Goal: Find specific page/section: Find specific page/section

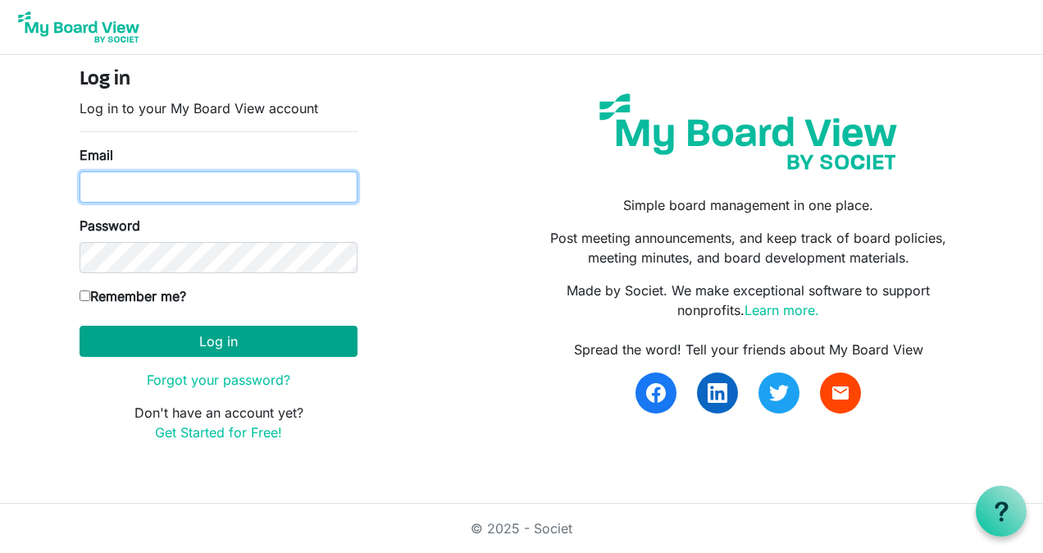
type input "ksmith.beachfront@yahoo.com"
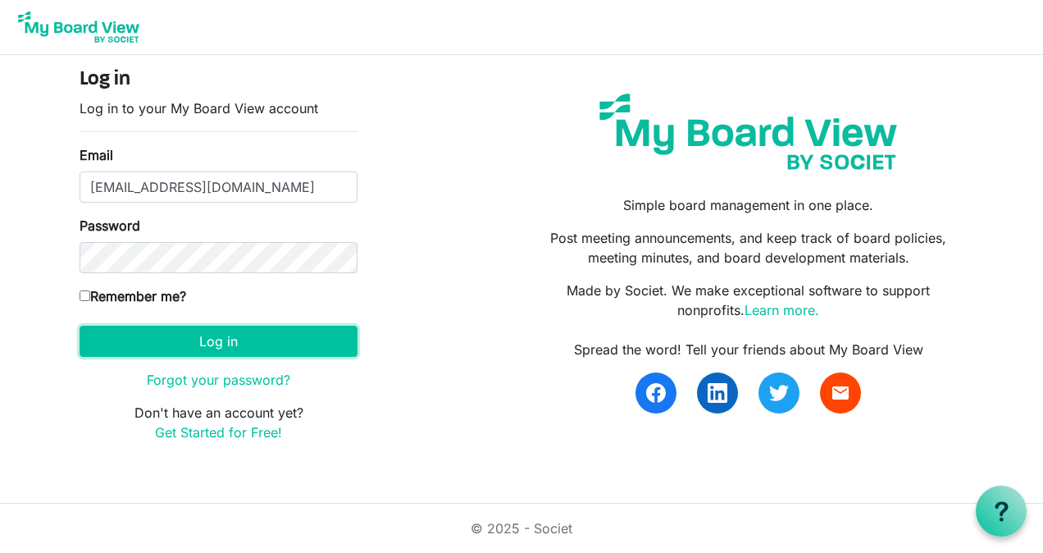
drag, startPoint x: 251, startPoint y: 346, endPoint x: 387, endPoint y: 354, distance: 136.3
click at [251, 346] on button "Log in" at bounding box center [219, 340] width 278 height 31
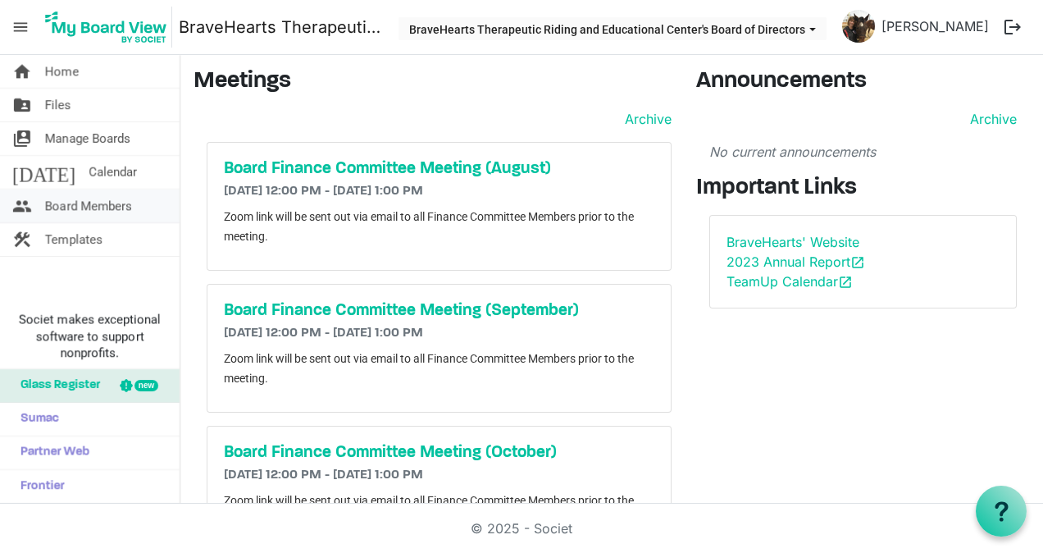
click at [70, 194] on span "Board Members" at bounding box center [88, 205] width 87 height 33
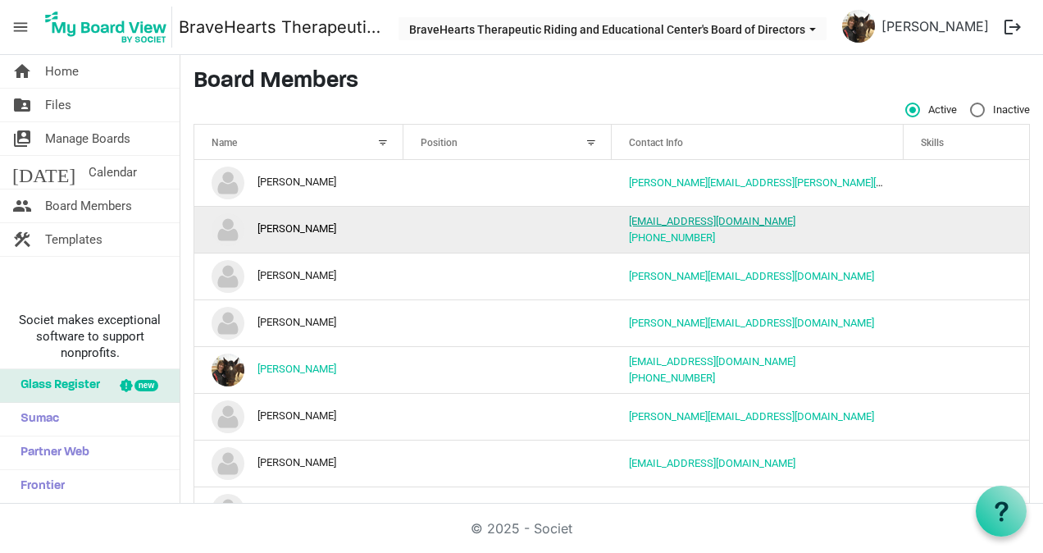
click at [680, 218] on link "gonyac@gmail.com" at bounding box center [712, 221] width 166 height 12
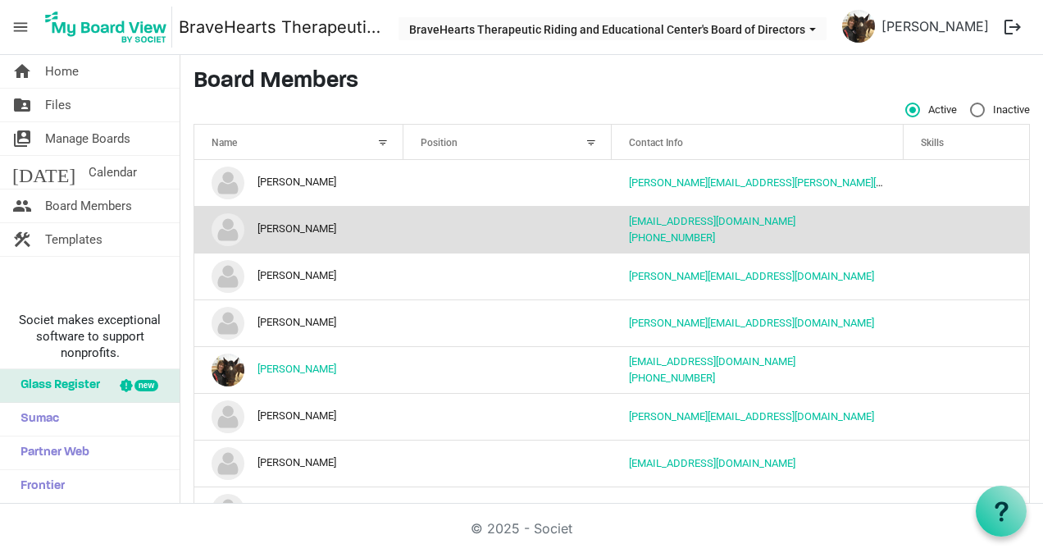
click at [890, 212] on td "gonyac@gmail.com 708-601-0867" at bounding box center [758, 229] width 292 height 47
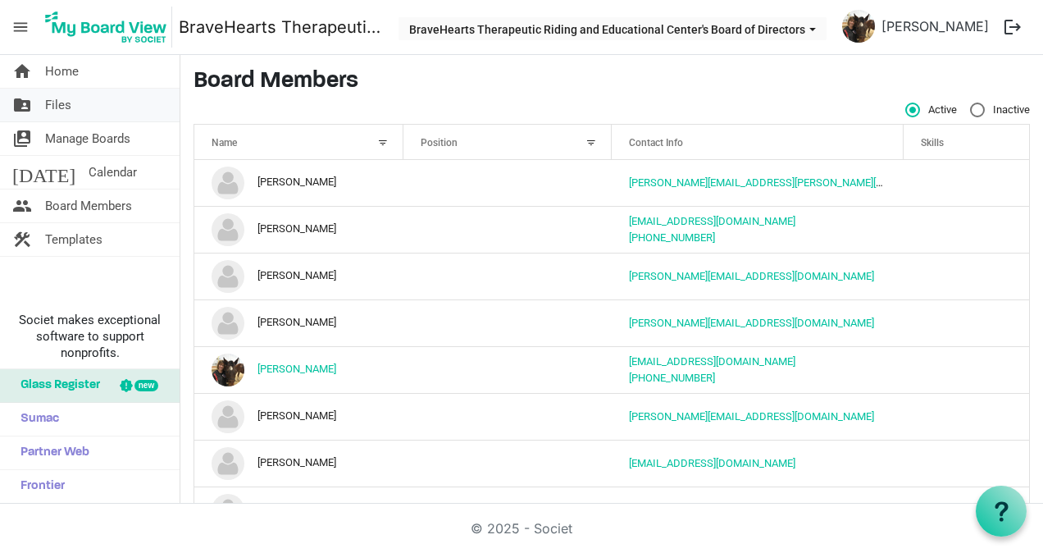
click at [53, 107] on span "Files" at bounding box center [58, 105] width 26 height 33
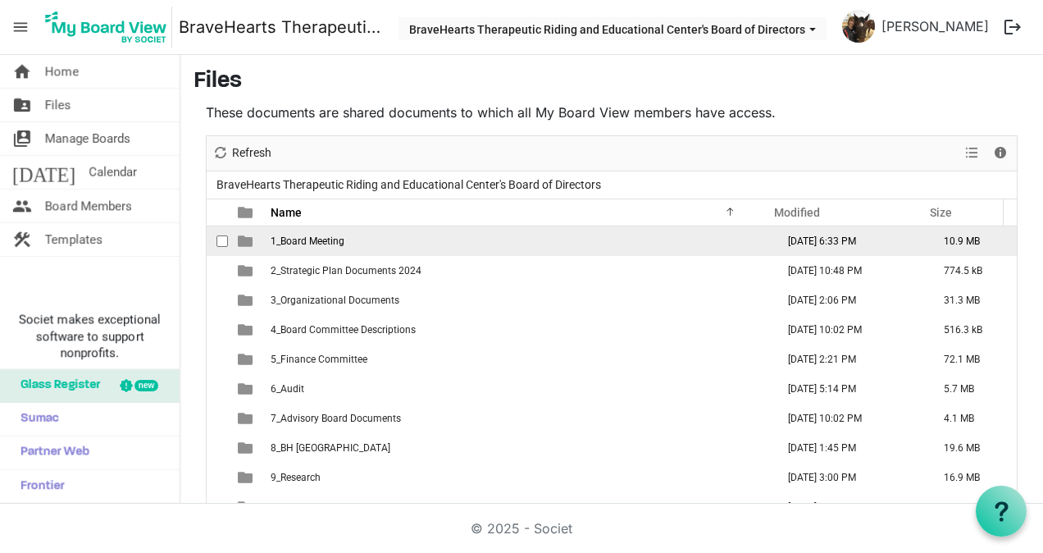
click at [277, 237] on span "1_Board Meeting" at bounding box center [308, 240] width 74 height 11
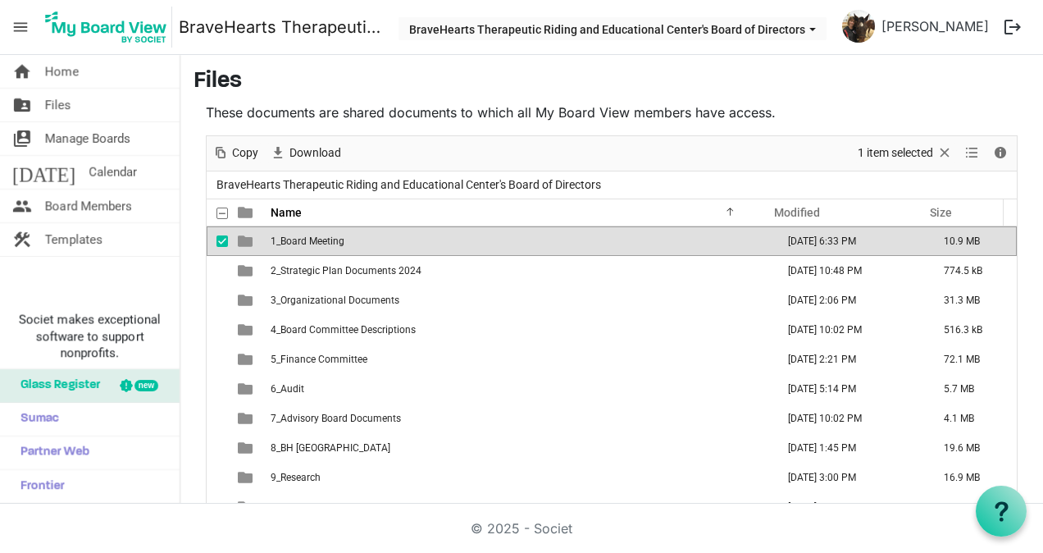
click at [246, 236] on span "is template cell column header type" at bounding box center [245, 241] width 15 height 15
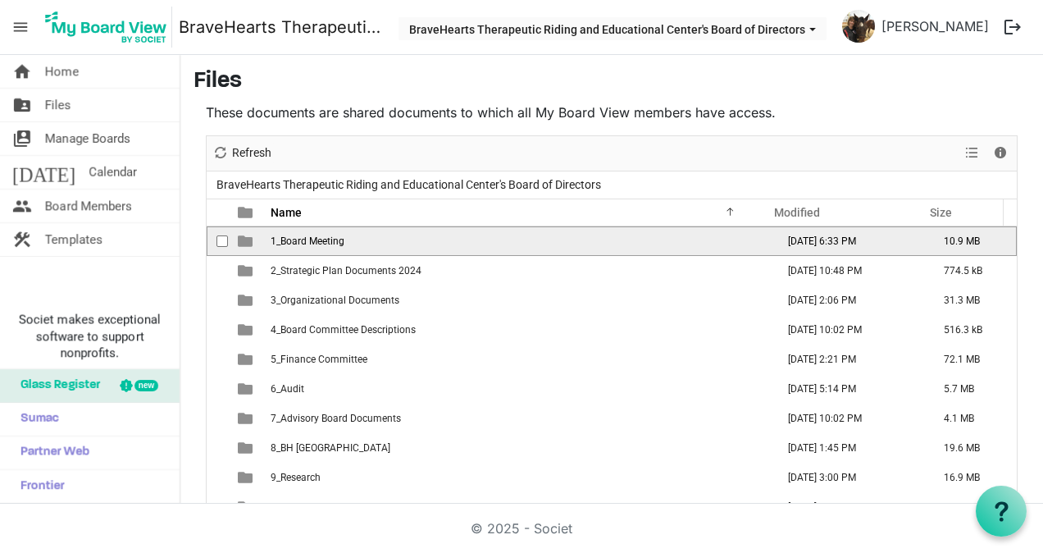
click at [246, 236] on span "is template cell column header type" at bounding box center [245, 241] width 15 height 15
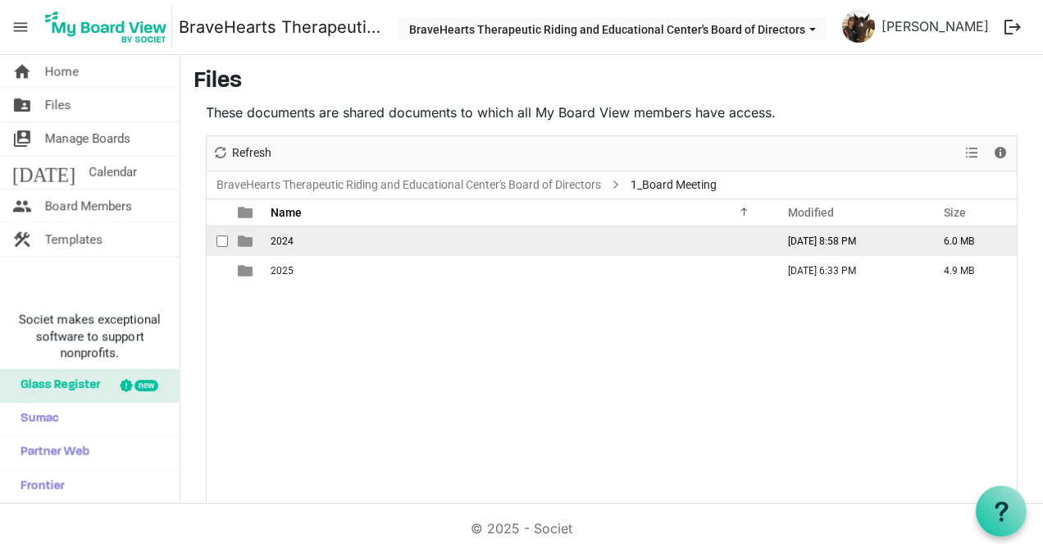
click at [248, 240] on span "is template cell column header type" at bounding box center [245, 241] width 15 height 15
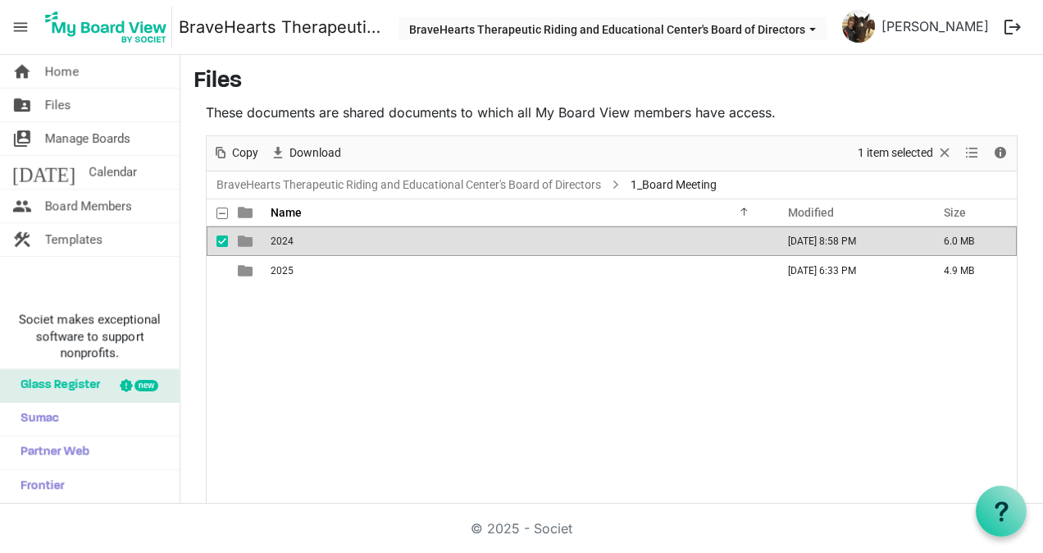
click at [248, 240] on span "is template cell column header type" at bounding box center [245, 241] width 15 height 15
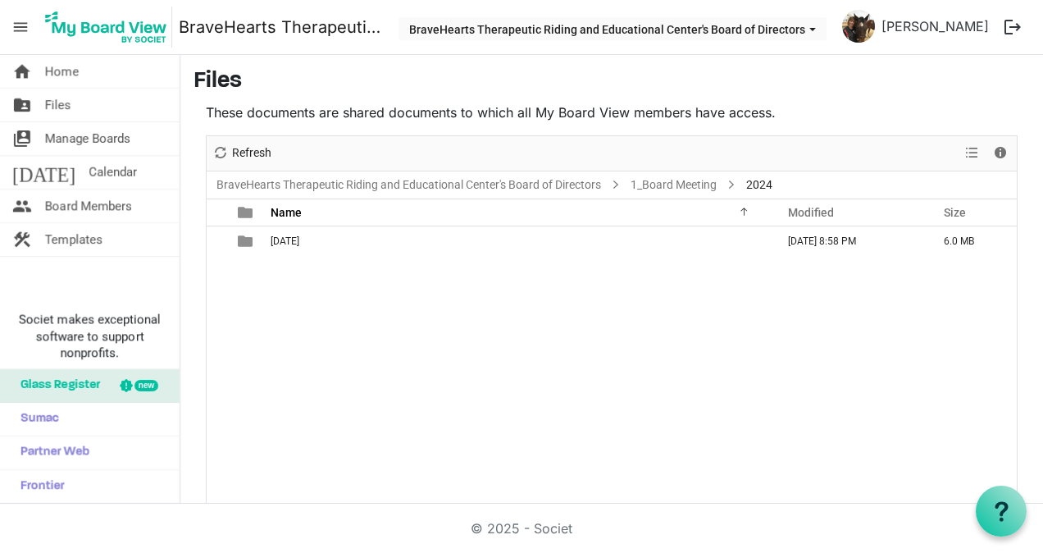
click at [248, 240] on span "is template cell column header type" at bounding box center [245, 241] width 15 height 15
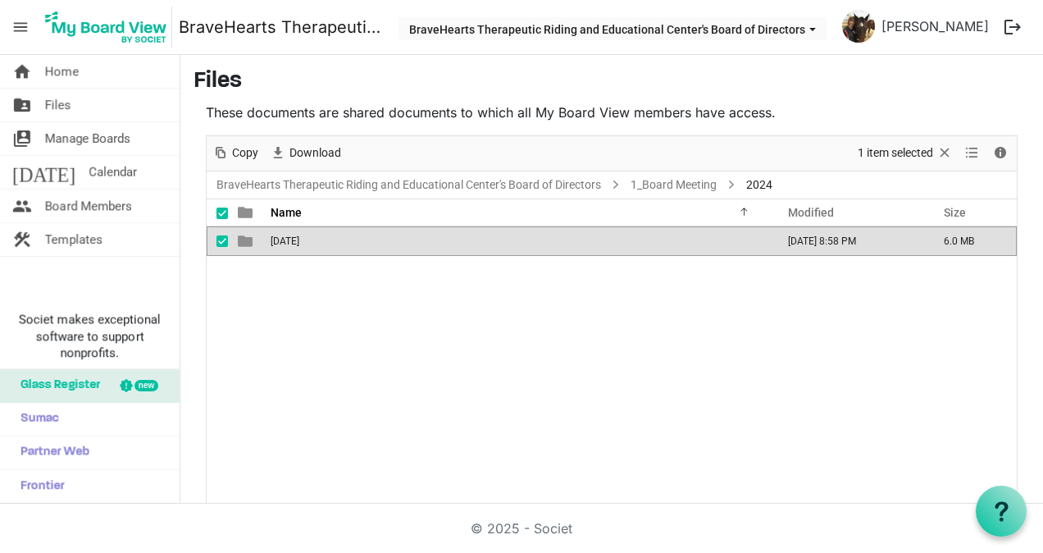
click at [248, 240] on span "is template cell column header type" at bounding box center [245, 241] width 15 height 15
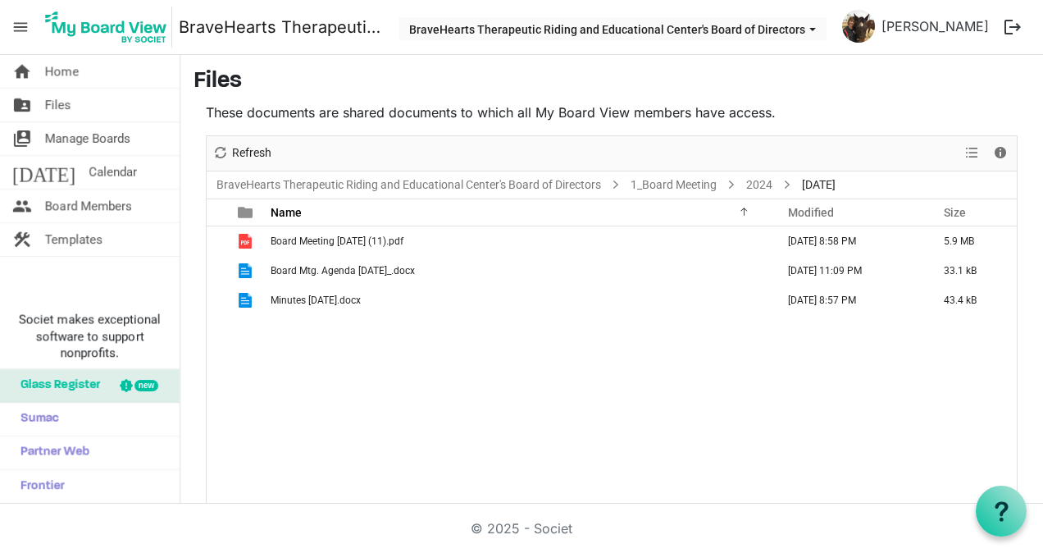
click at [248, 240] on span "is template cell column header type" at bounding box center [245, 241] width 15 height 15
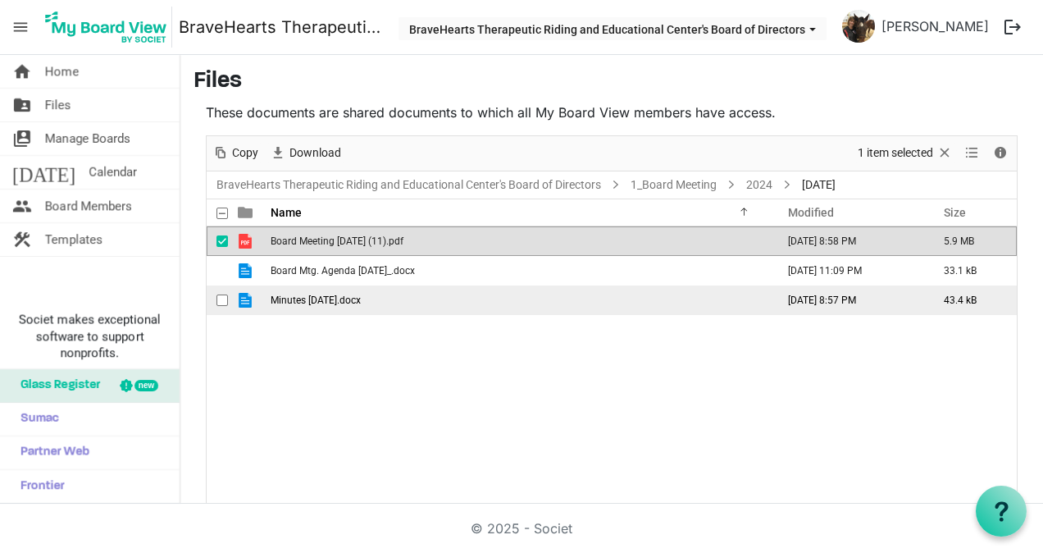
click at [333, 294] on span "Minutes 11-19-2024.docx" at bounding box center [316, 299] width 90 height 11
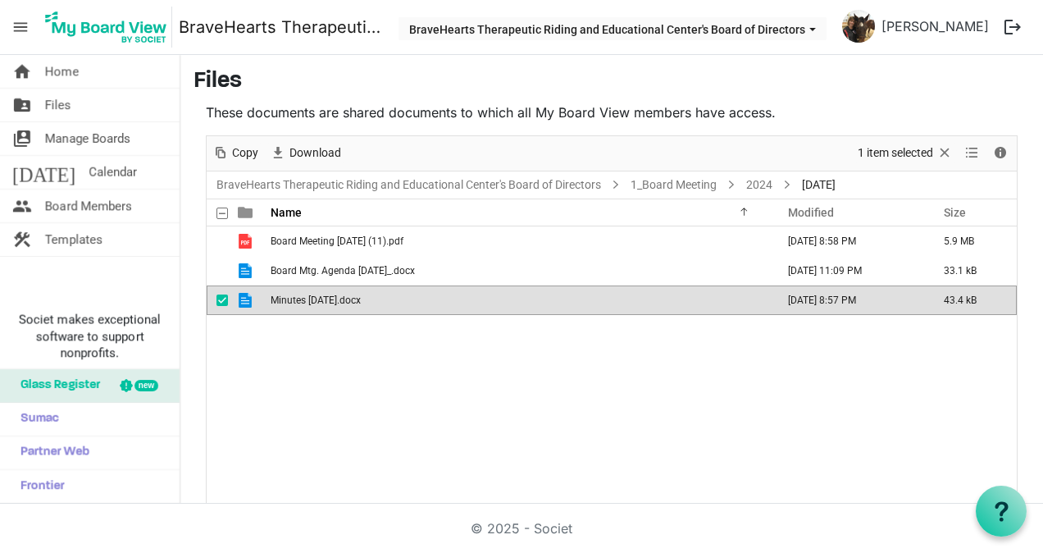
click at [333, 294] on span "Minutes 11-19-2024.docx" at bounding box center [316, 299] width 90 height 11
click at [70, 114] on span "Files" at bounding box center [58, 105] width 26 height 33
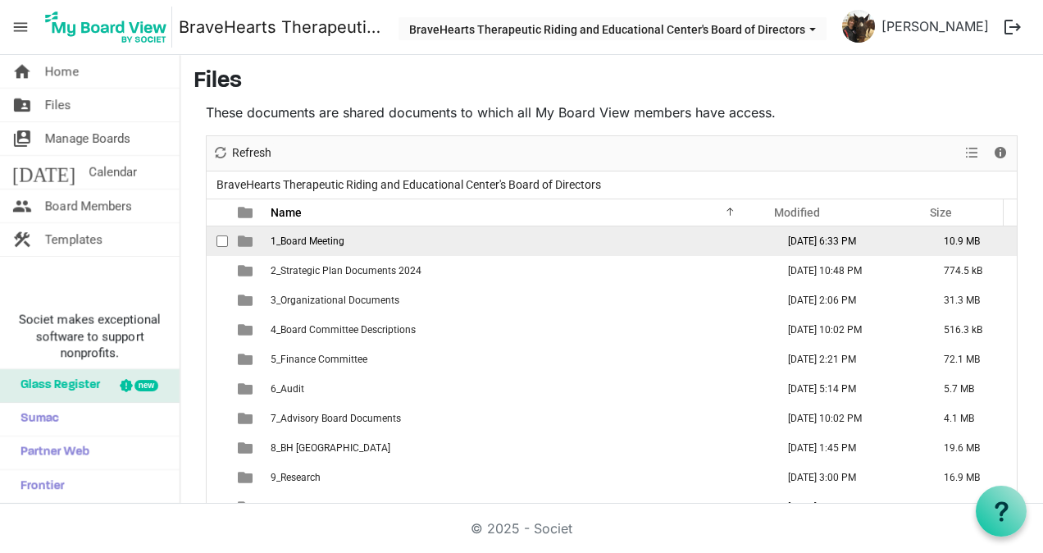
click at [289, 243] on span "1_Board Meeting" at bounding box center [308, 240] width 74 height 11
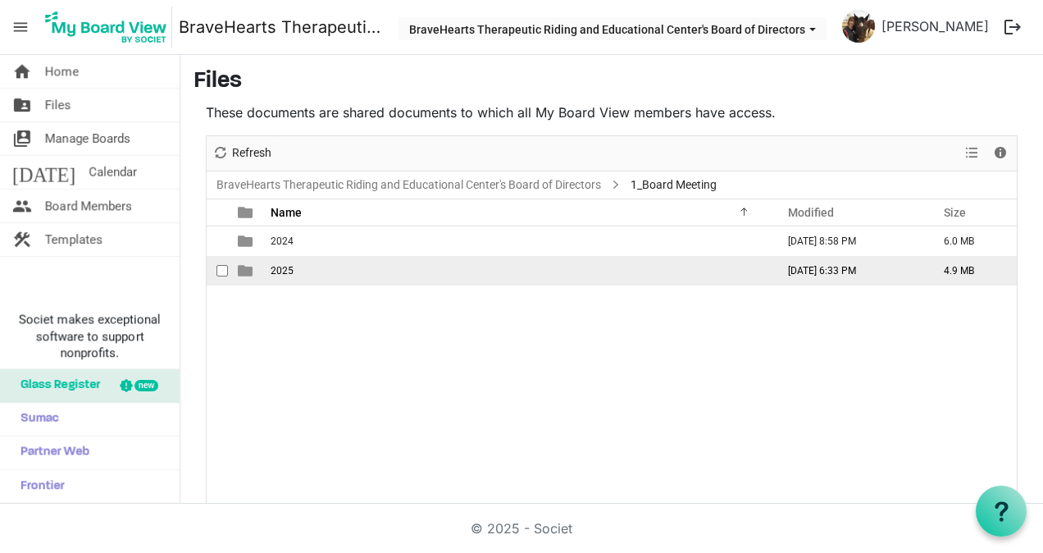
click at [284, 270] on span "2025" at bounding box center [282, 270] width 23 height 11
click at [284, 270] on span "2. April 2025" at bounding box center [285, 270] width 29 height 11
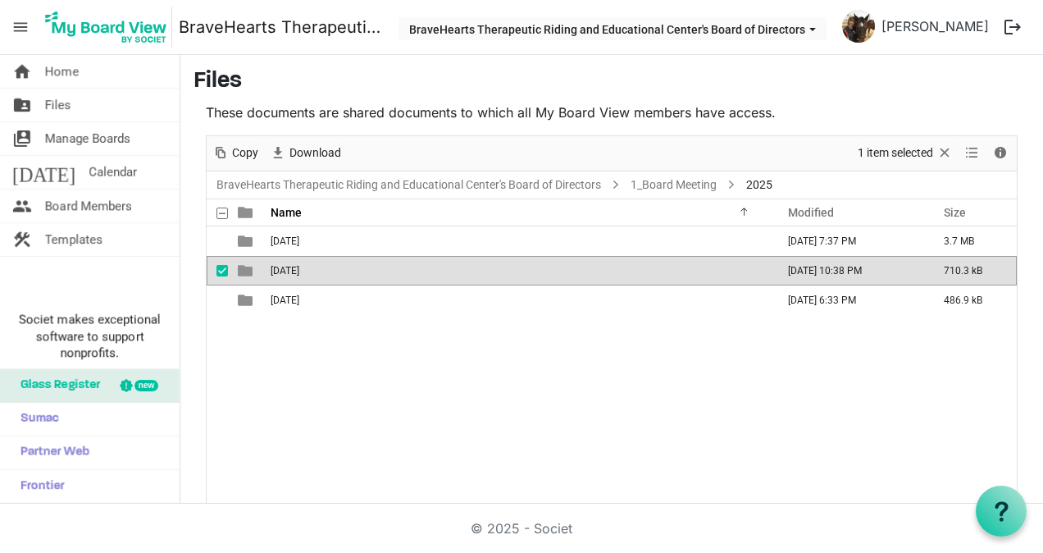
click at [284, 270] on span "2. April 2025" at bounding box center [285, 270] width 29 height 11
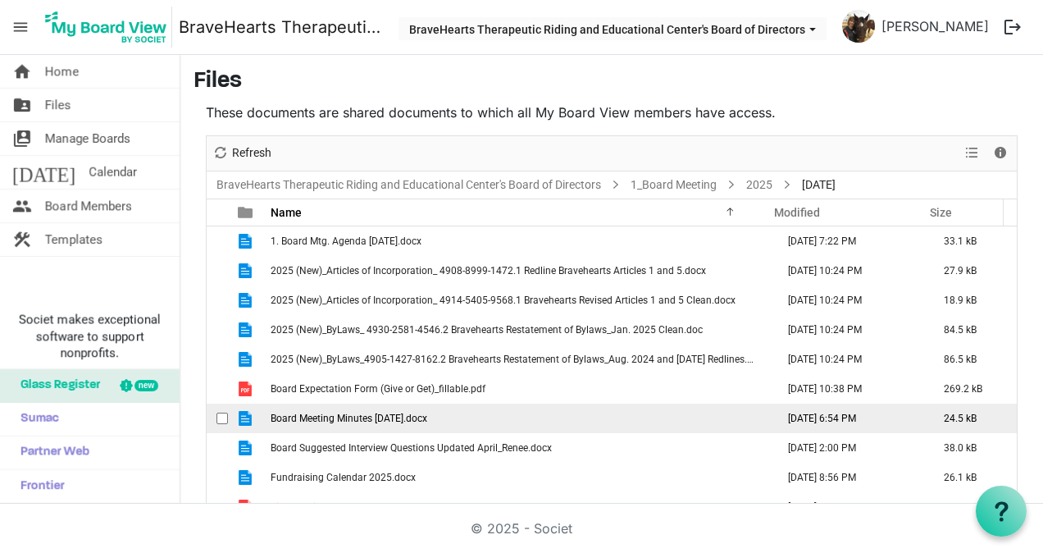
click at [375, 414] on span "Board Meeting Minutes 1.7.25.docx" at bounding box center [349, 417] width 157 height 11
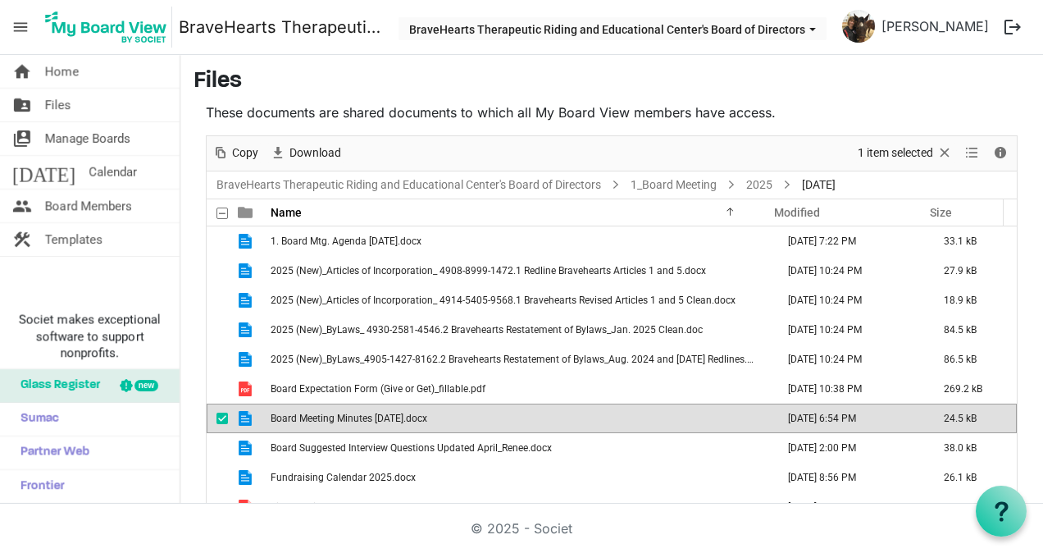
click at [375, 414] on span "Board Meeting Minutes 1.7.25.docx" at bounding box center [349, 417] width 157 height 11
click at [31, 108] on span "folder_shared" at bounding box center [22, 105] width 20 height 33
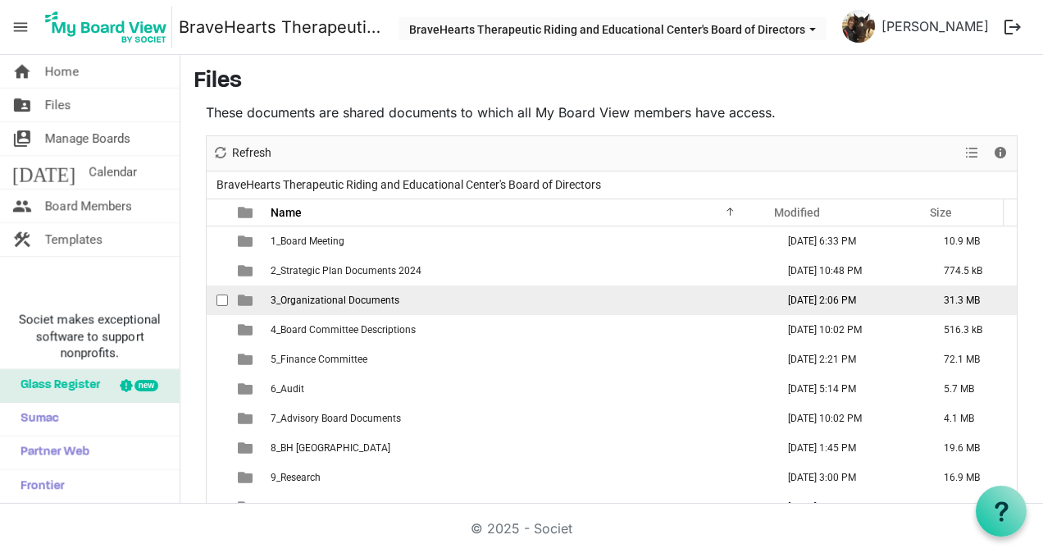
click at [313, 301] on span "3_Organizational Documents" at bounding box center [335, 299] width 129 height 11
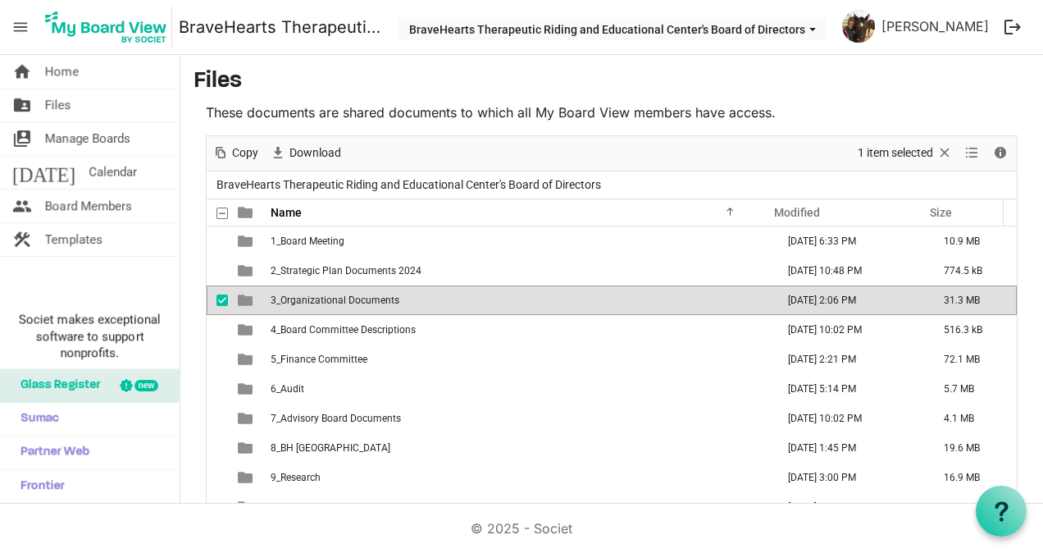
click at [313, 301] on span "3_Organizational Documents" at bounding box center [335, 299] width 129 height 11
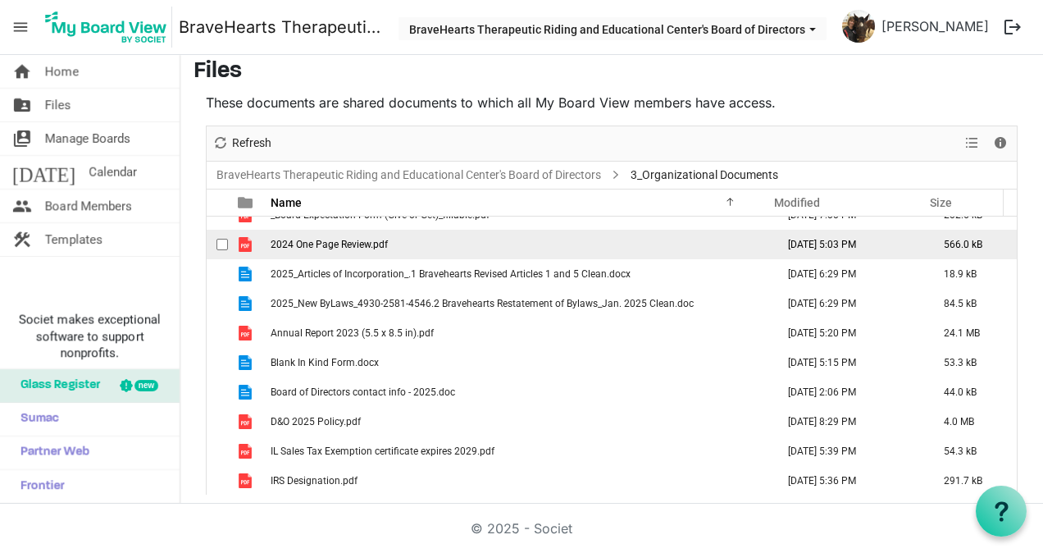
scroll to position [13, 0]
